Goal: Task Accomplishment & Management: Use online tool/utility

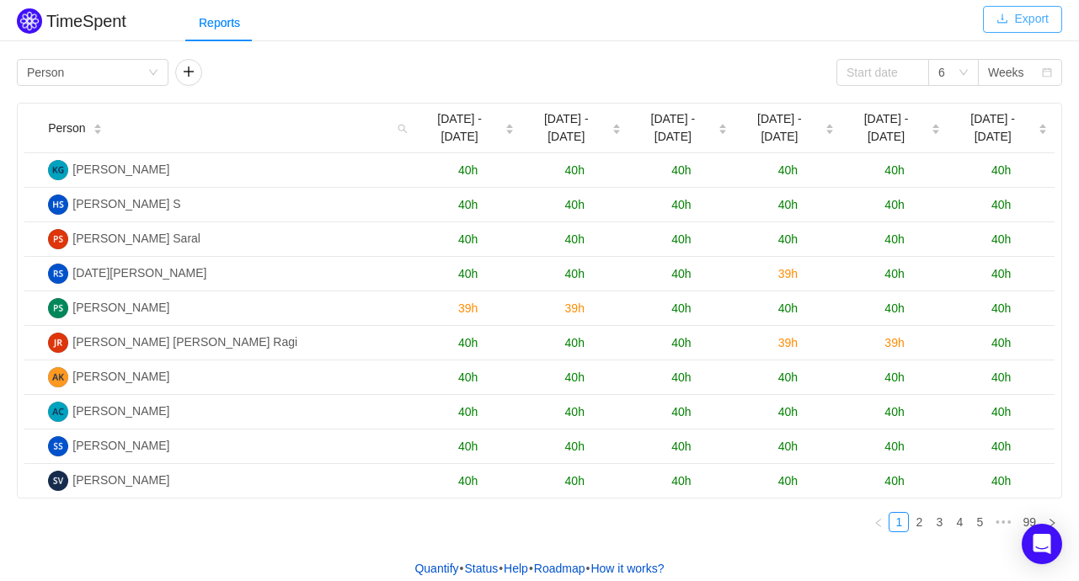
click at [1035, 18] on button "Export" at bounding box center [1022, 19] width 79 height 27
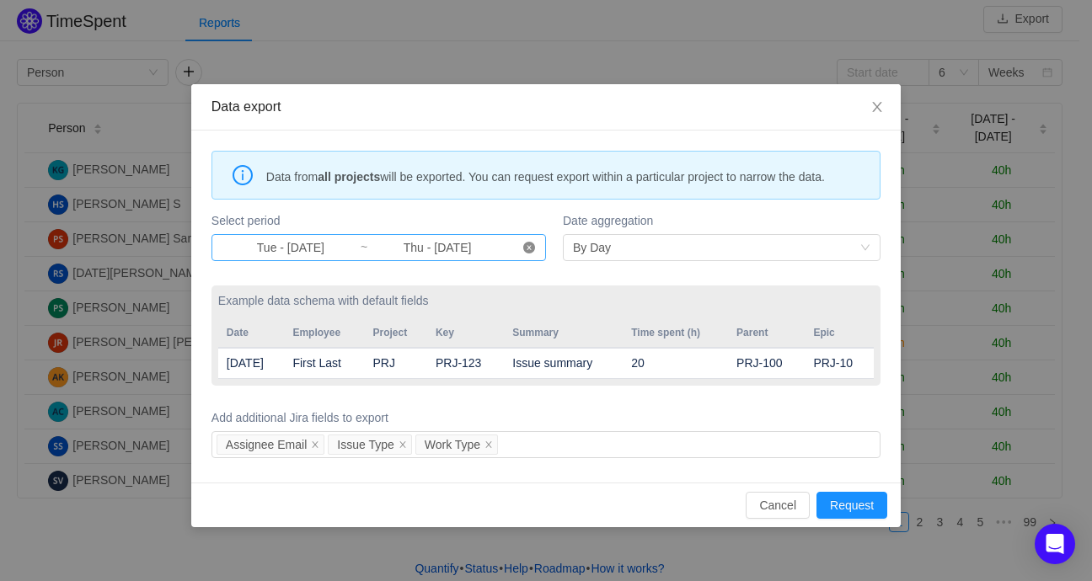
click at [530, 246] on icon "icon: close-circle" at bounding box center [529, 248] width 12 height 12
click at [301, 244] on input at bounding box center [291, 247] width 138 height 19
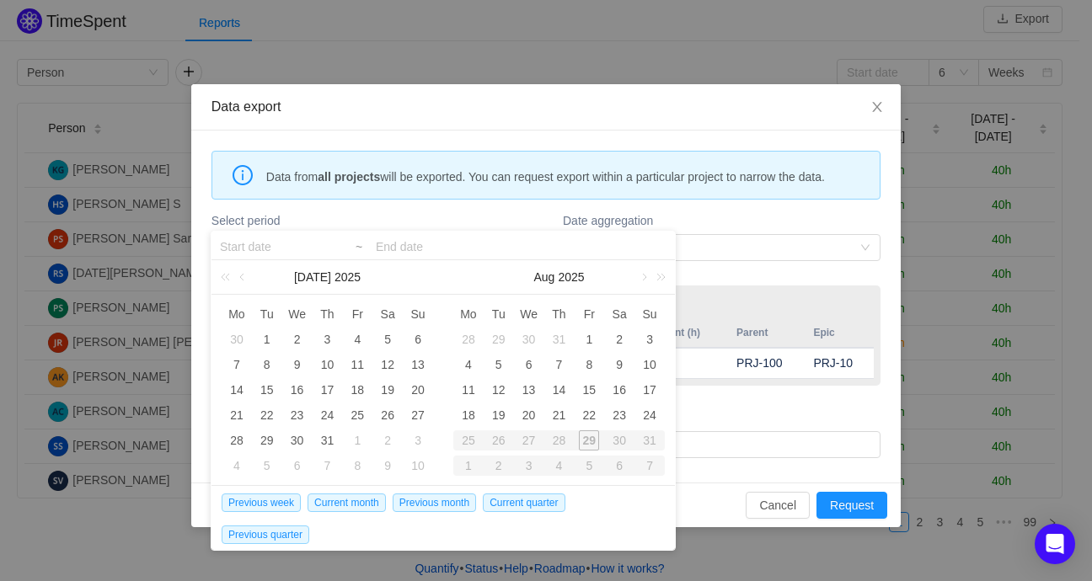
click at [559, 443] on div "28" at bounding box center [559, 440] width 30 height 20
type input "Tue - [DATE]"
type input "Thu - [DATE]"
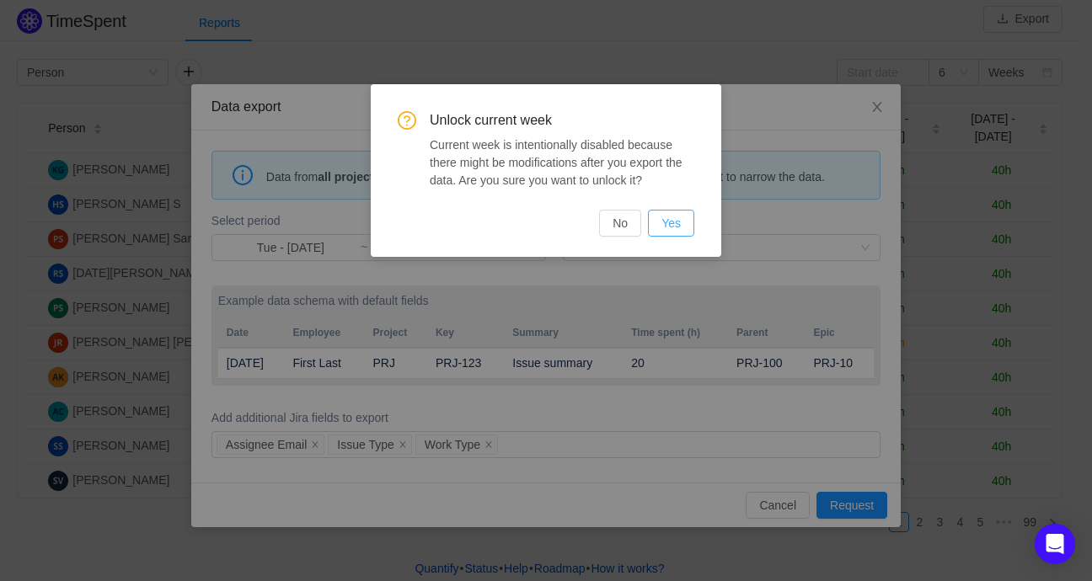
click at [660, 213] on button "Yes" at bounding box center [671, 223] width 46 height 27
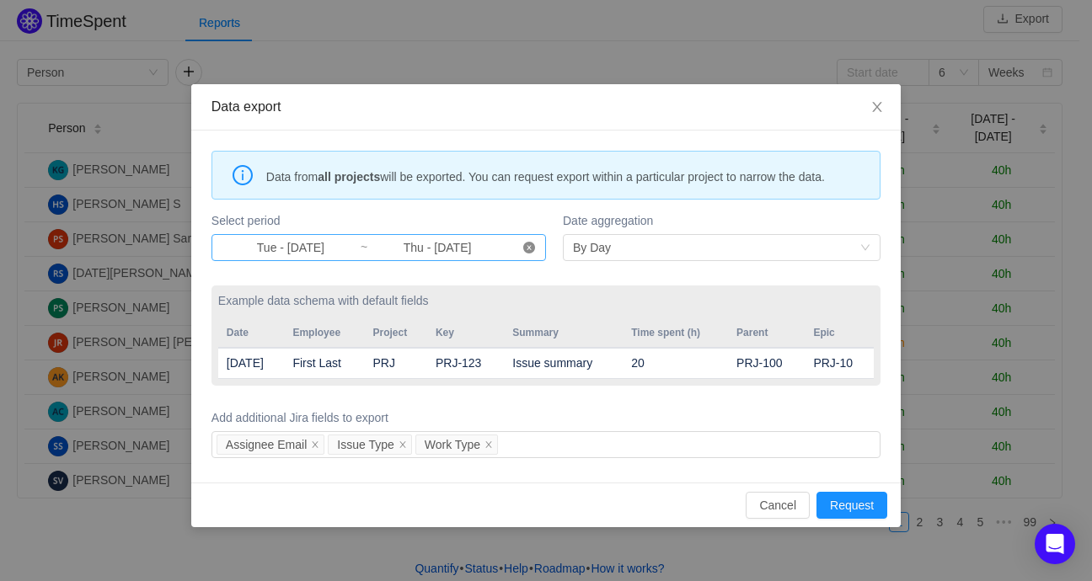
click at [528, 249] on icon "icon: close-circle" at bounding box center [529, 248] width 12 height 12
click at [265, 239] on input at bounding box center [291, 247] width 138 height 19
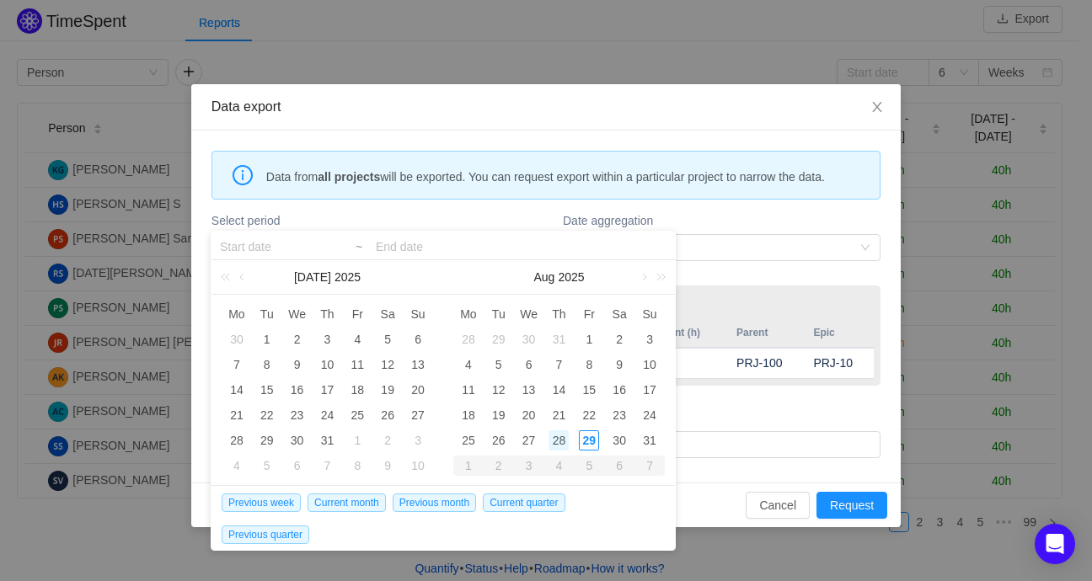
click at [559, 434] on div "28" at bounding box center [558, 440] width 20 height 20
type input "Thu - [DATE]"
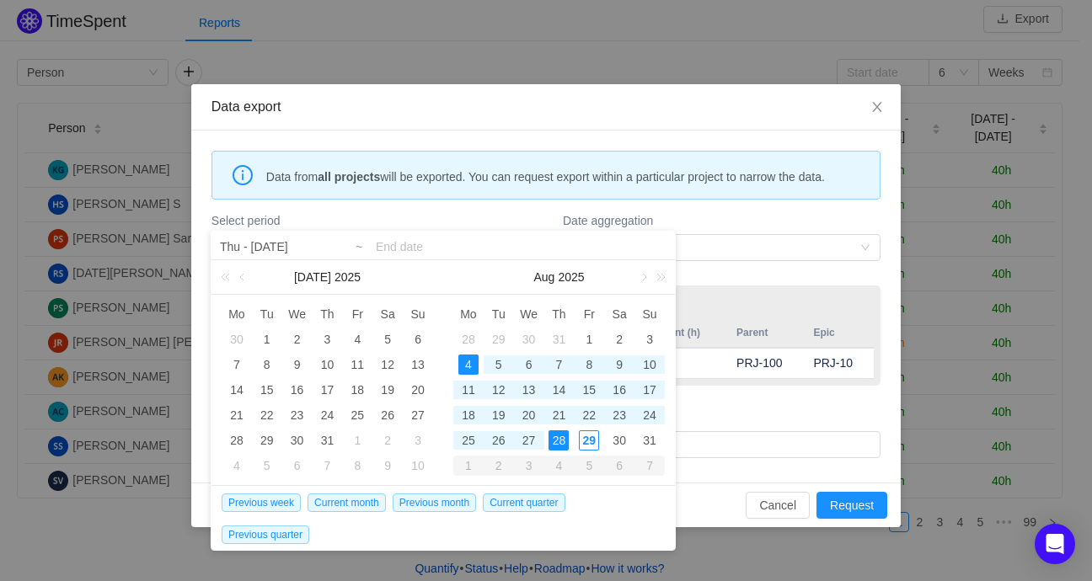
click at [410, 237] on input at bounding box center [521, 247] width 291 height 20
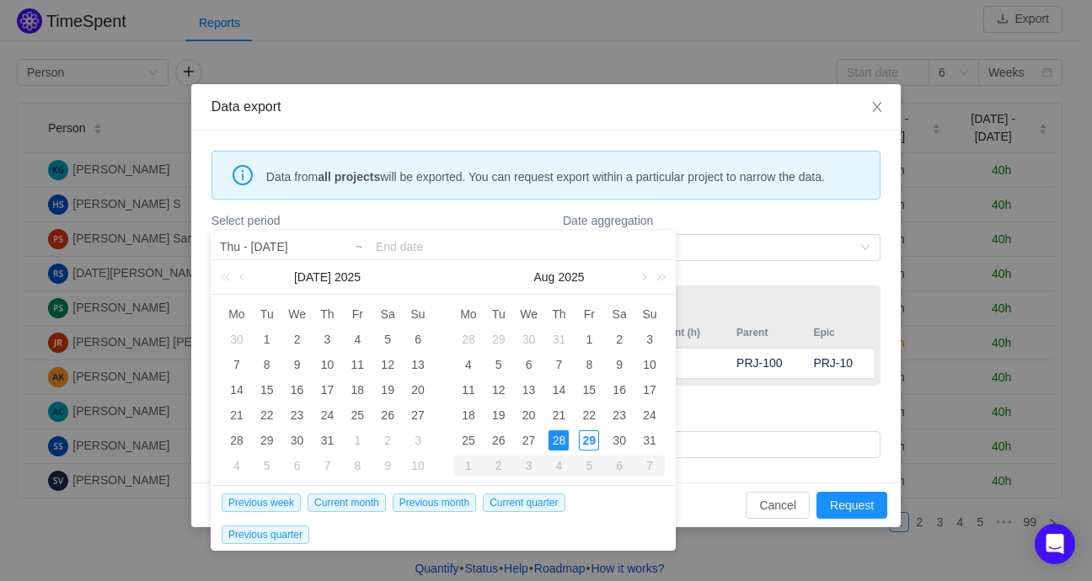
click at [553, 436] on div "28" at bounding box center [558, 440] width 20 height 20
type input "Thu - [DATE]"
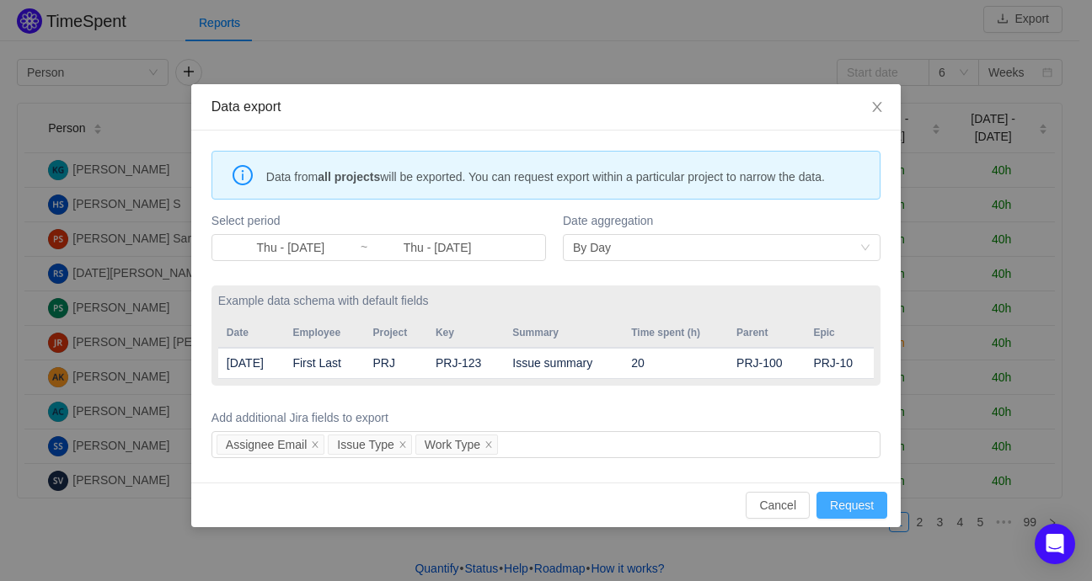
click at [846, 499] on button "Request" at bounding box center [851, 505] width 71 height 27
